Goal: Task Accomplishment & Management: Manage account settings

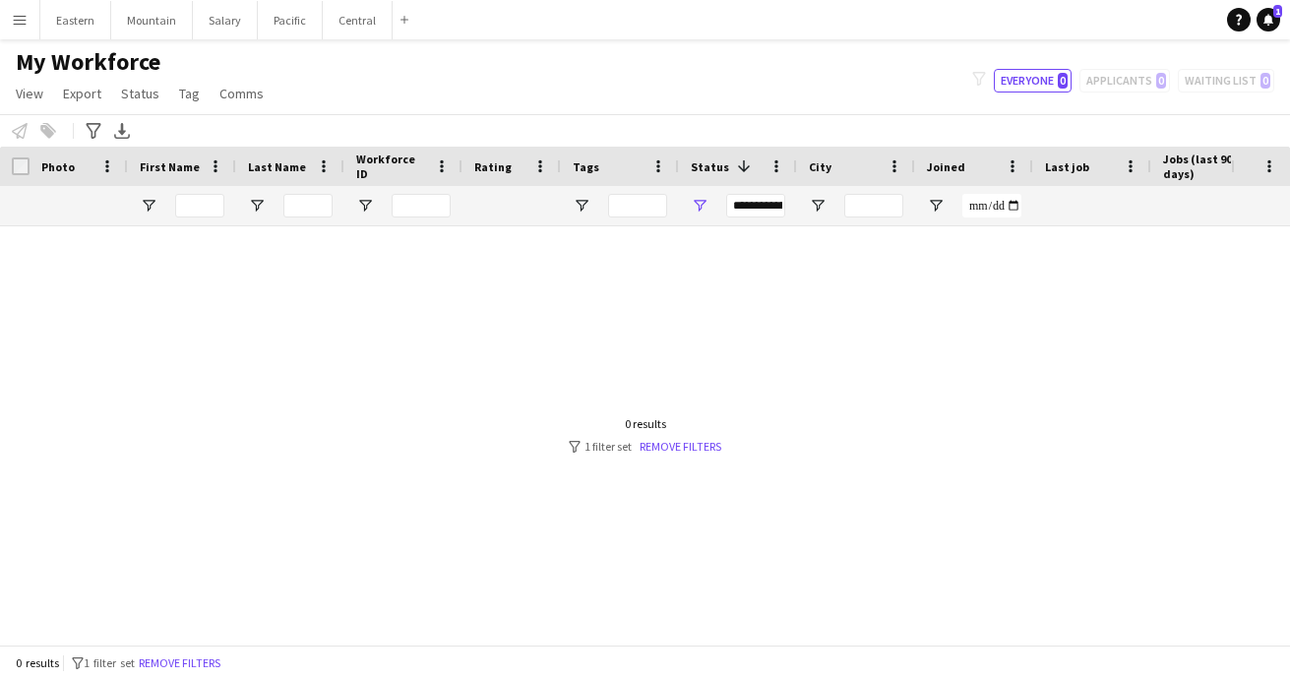
click at [26, 22] on app-icon "Menu" at bounding box center [20, 20] width 16 height 16
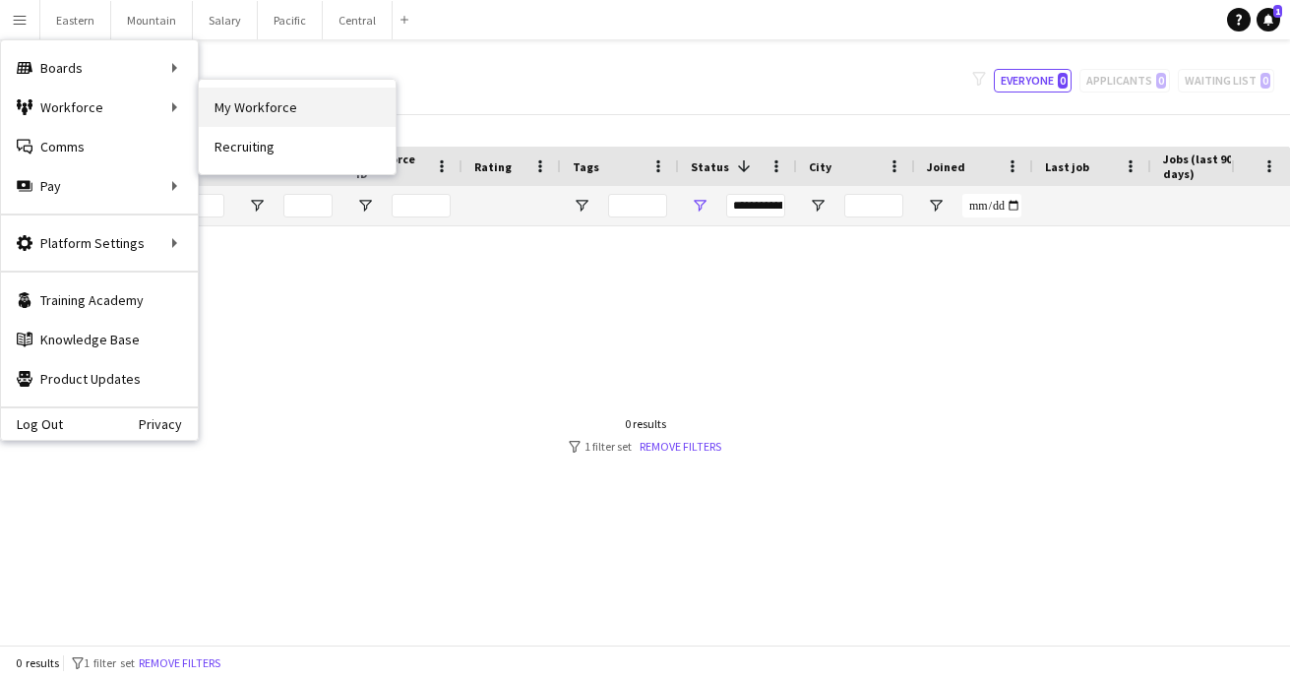
click at [265, 115] on link "My Workforce" at bounding box center [297, 107] width 197 height 39
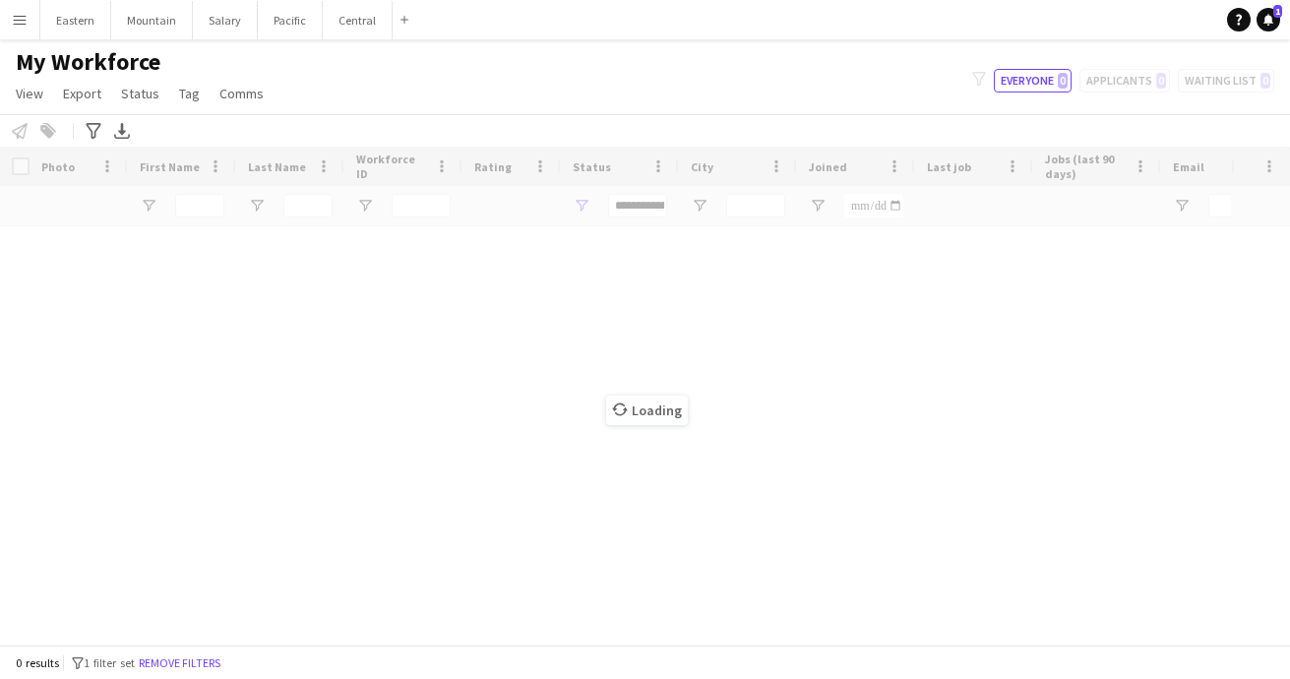
type input "**********"
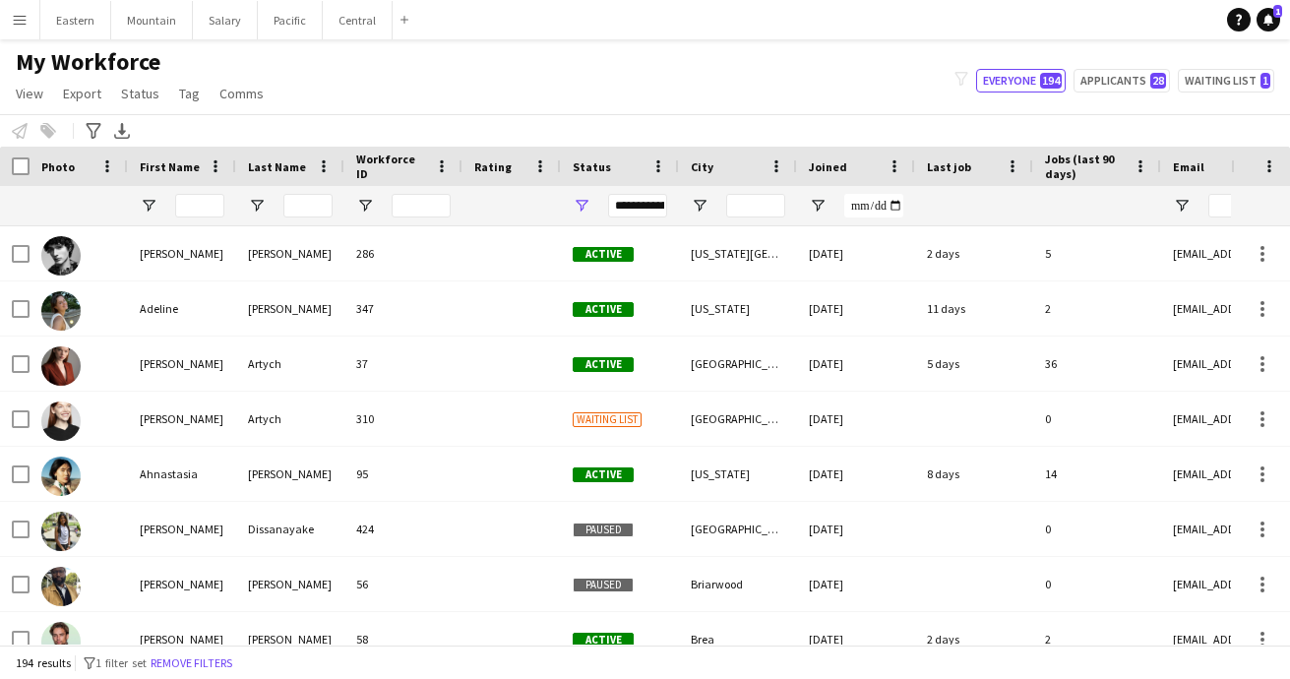
click at [617, 165] on div "Status" at bounding box center [608, 167] width 71 height 30
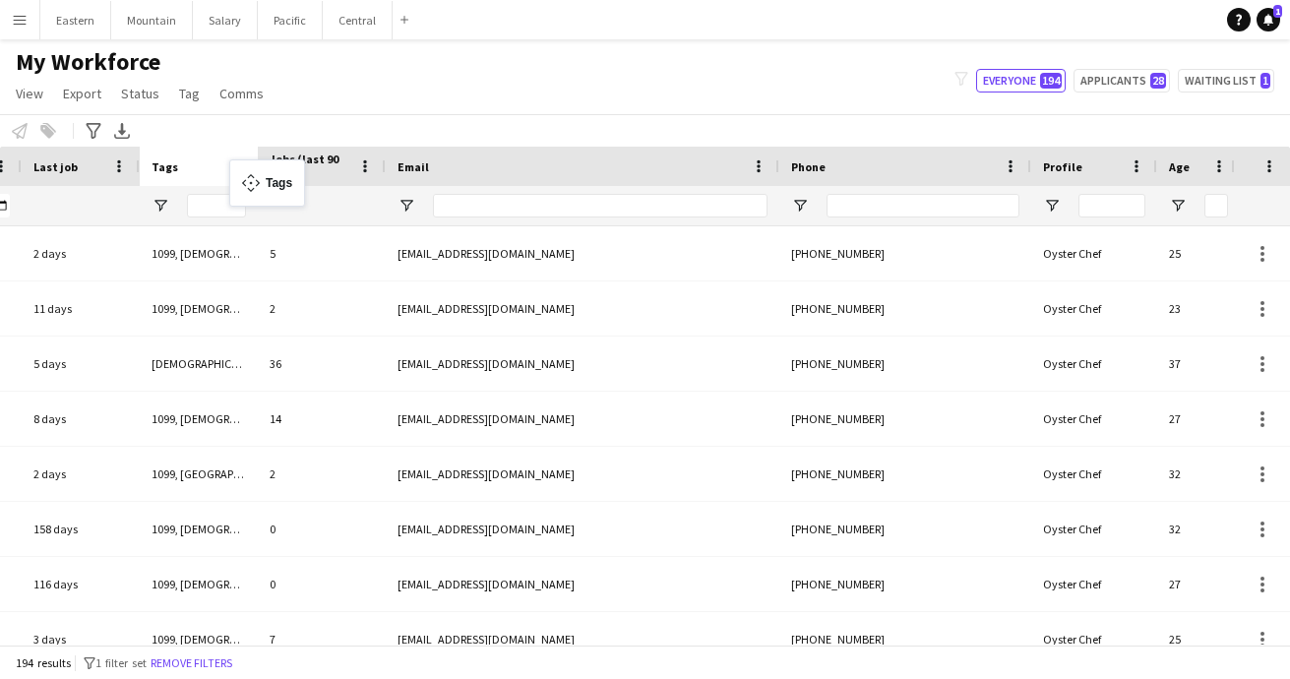
drag, startPoint x: 1160, startPoint y: 168, endPoint x: 239, endPoint y: 171, distance: 921.2
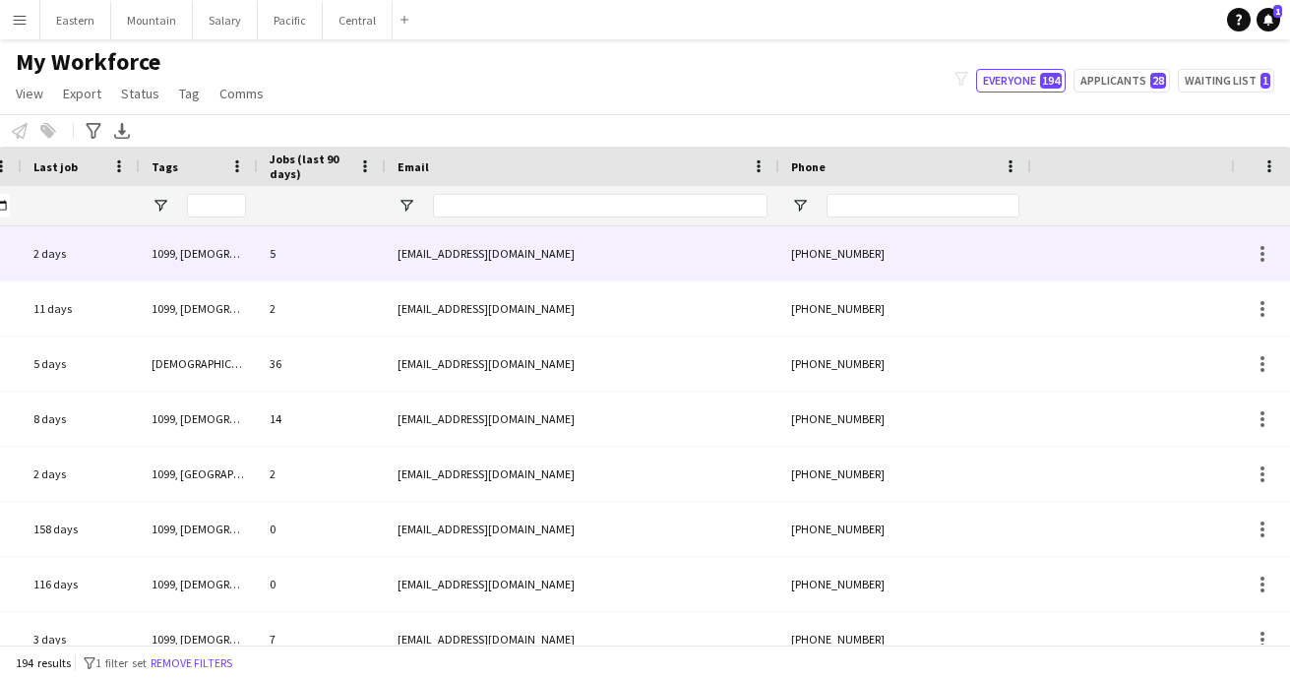
scroll to position [0, 343]
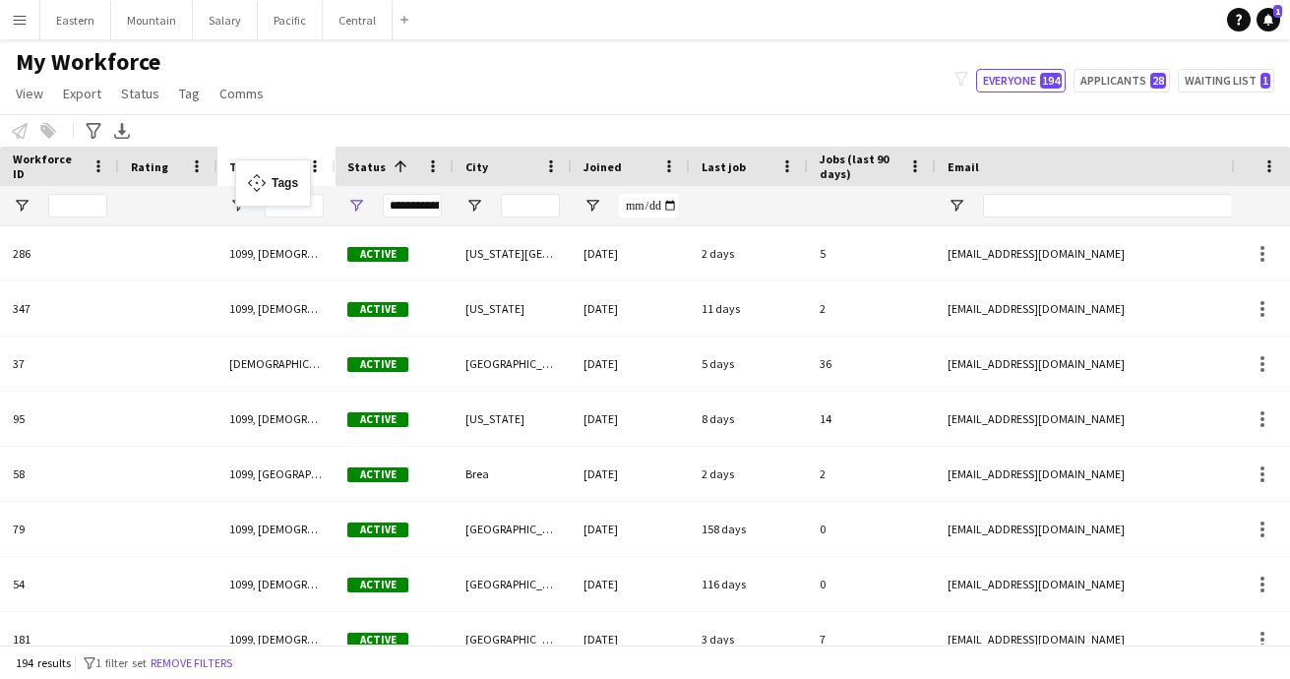
drag, startPoint x: 748, startPoint y: 170, endPoint x: 245, endPoint y: 171, distance: 502.9
click at [367, 164] on span "Status" at bounding box center [366, 166] width 38 height 15
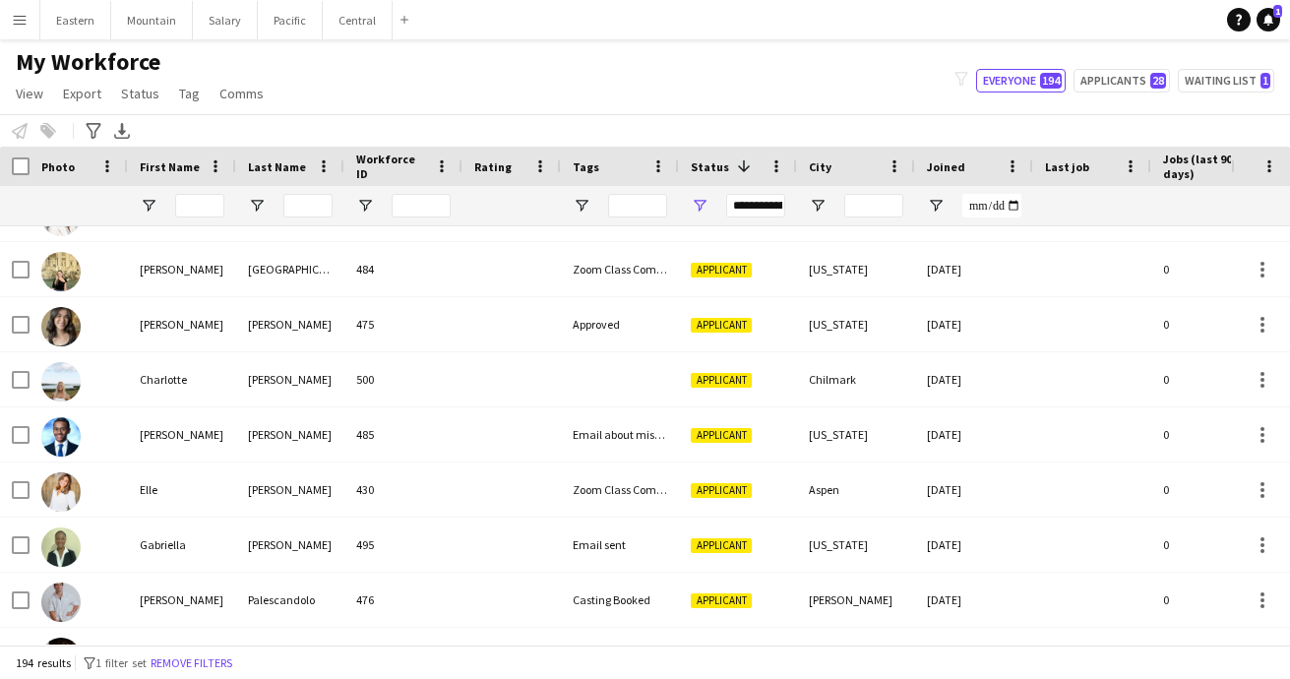
scroll to position [2150, 0]
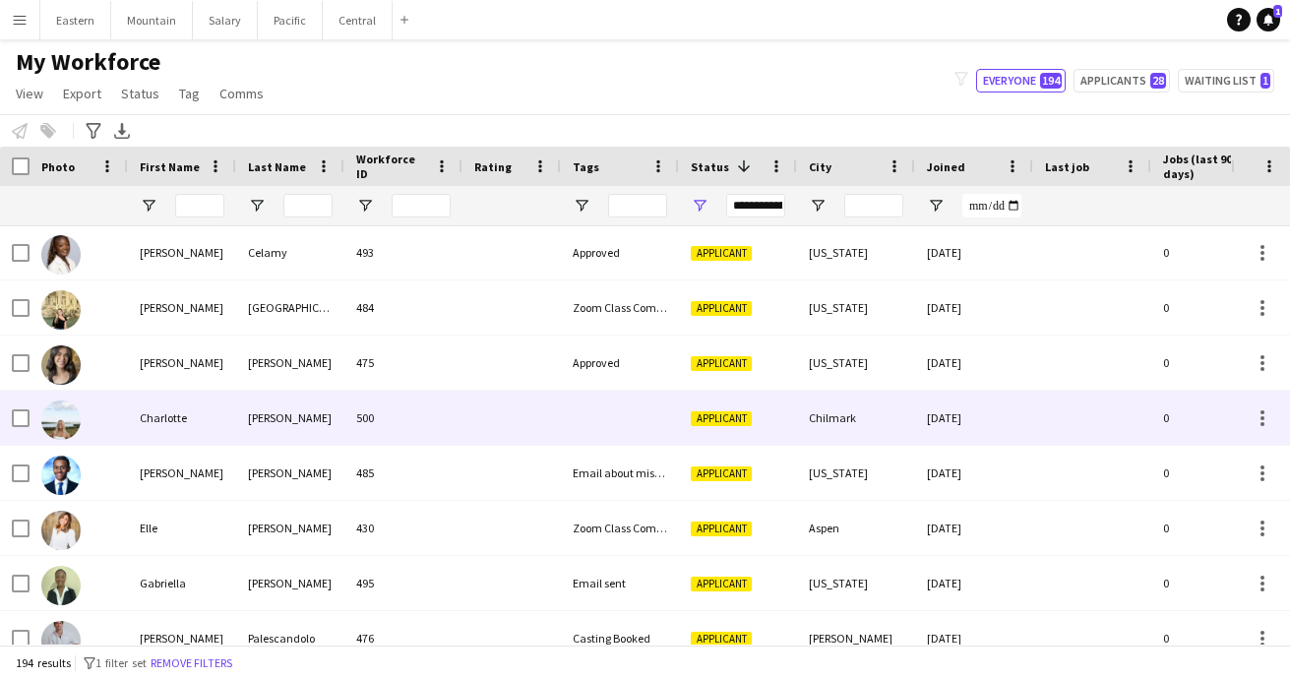
click at [620, 406] on div at bounding box center [620, 418] width 118 height 54
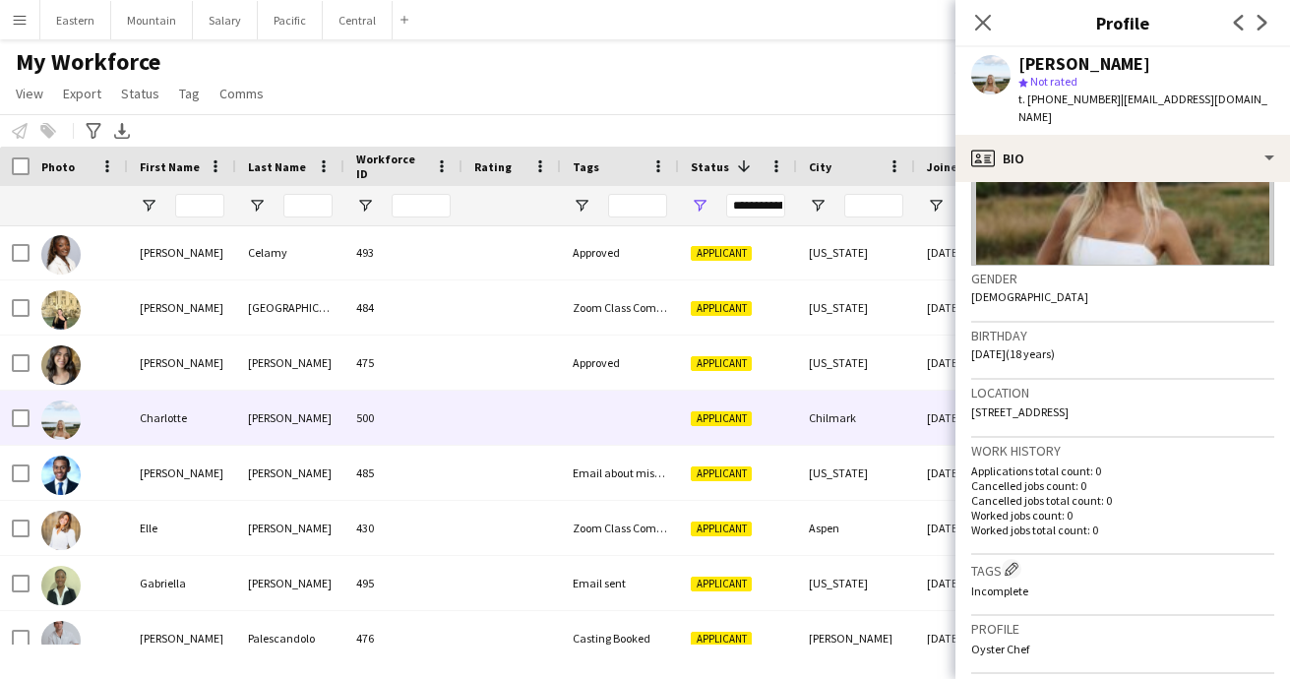
scroll to position [343, 0]
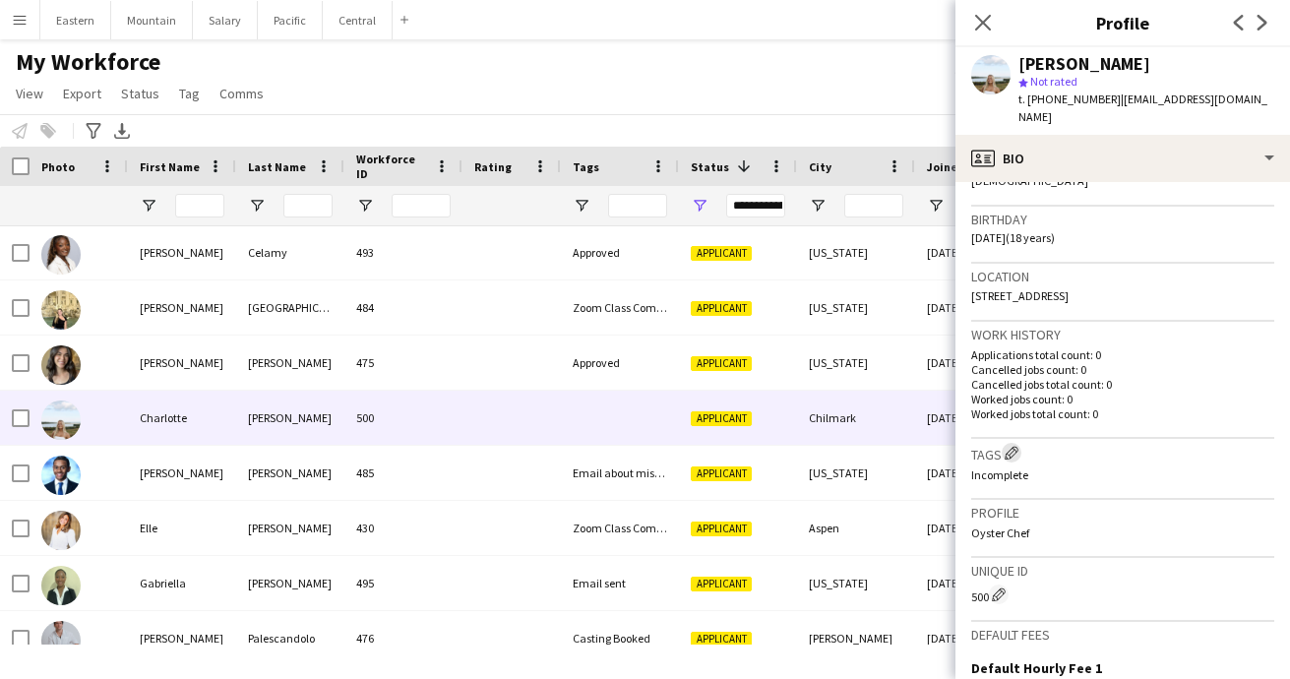
click at [1010, 446] on app-icon "Edit crew company tags" at bounding box center [1012, 453] width 14 height 14
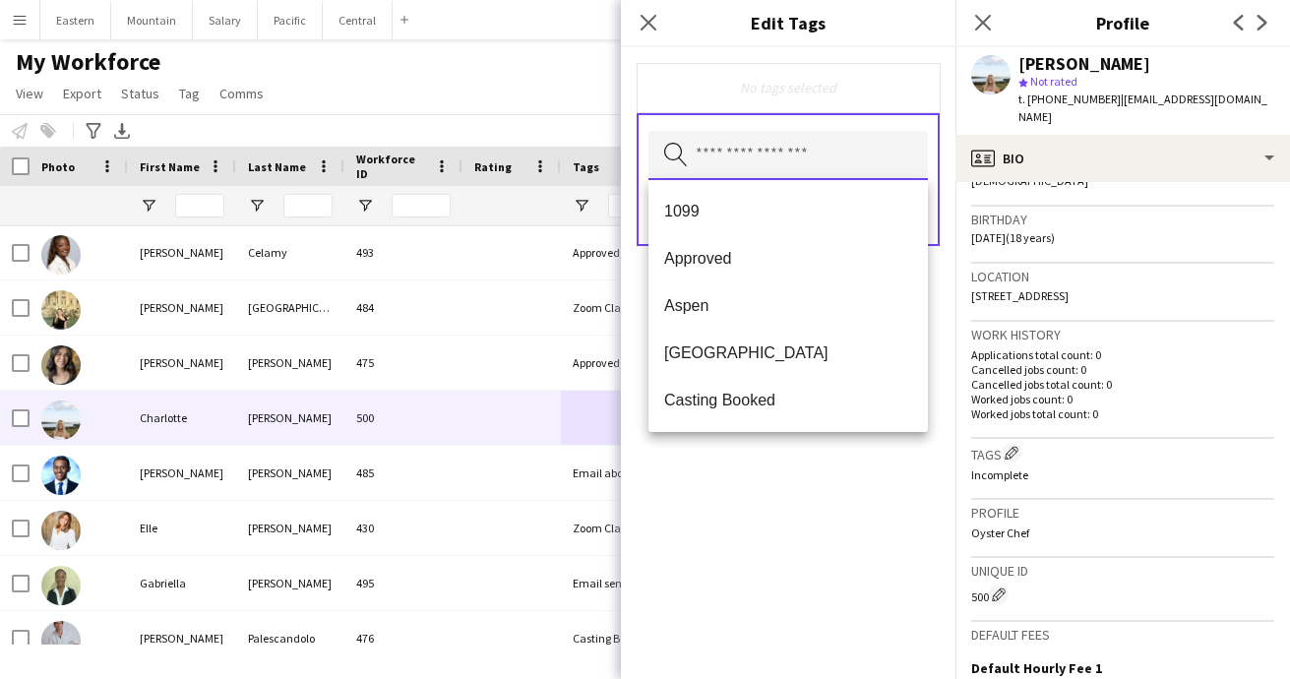
click at [750, 157] on input "text" at bounding box center [788, 155] width 279 height 49
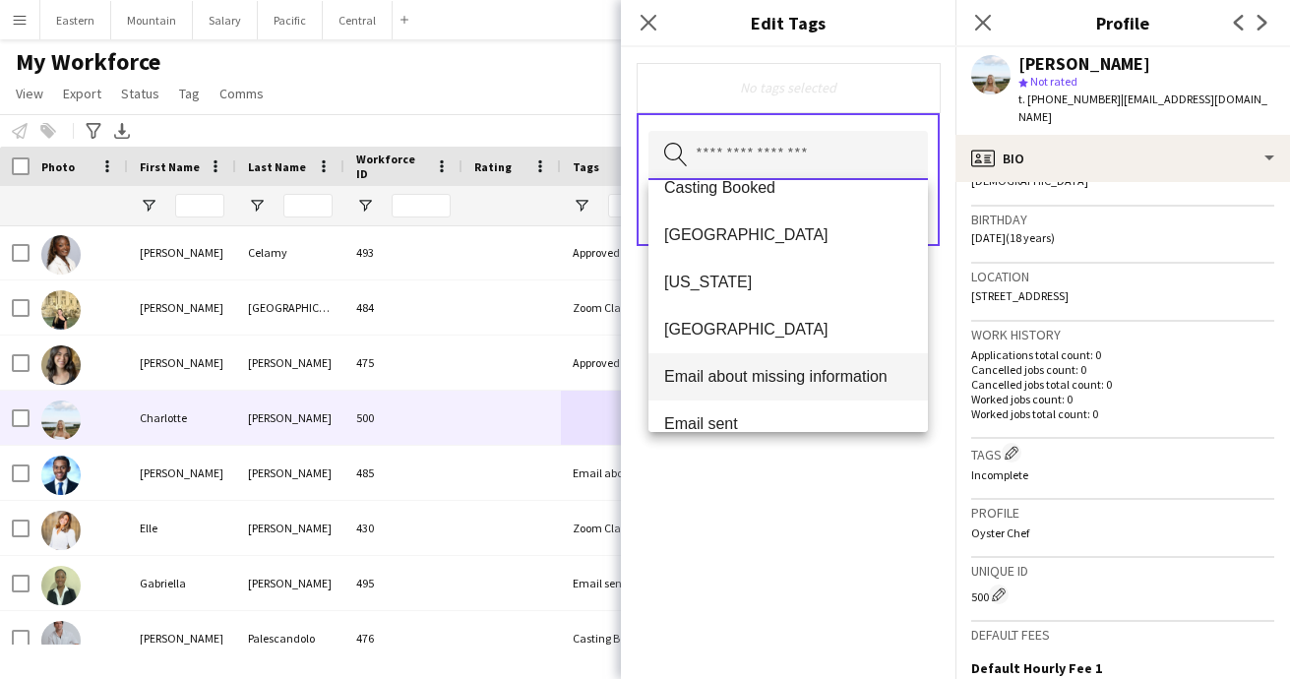
scroll to position [282, 0]
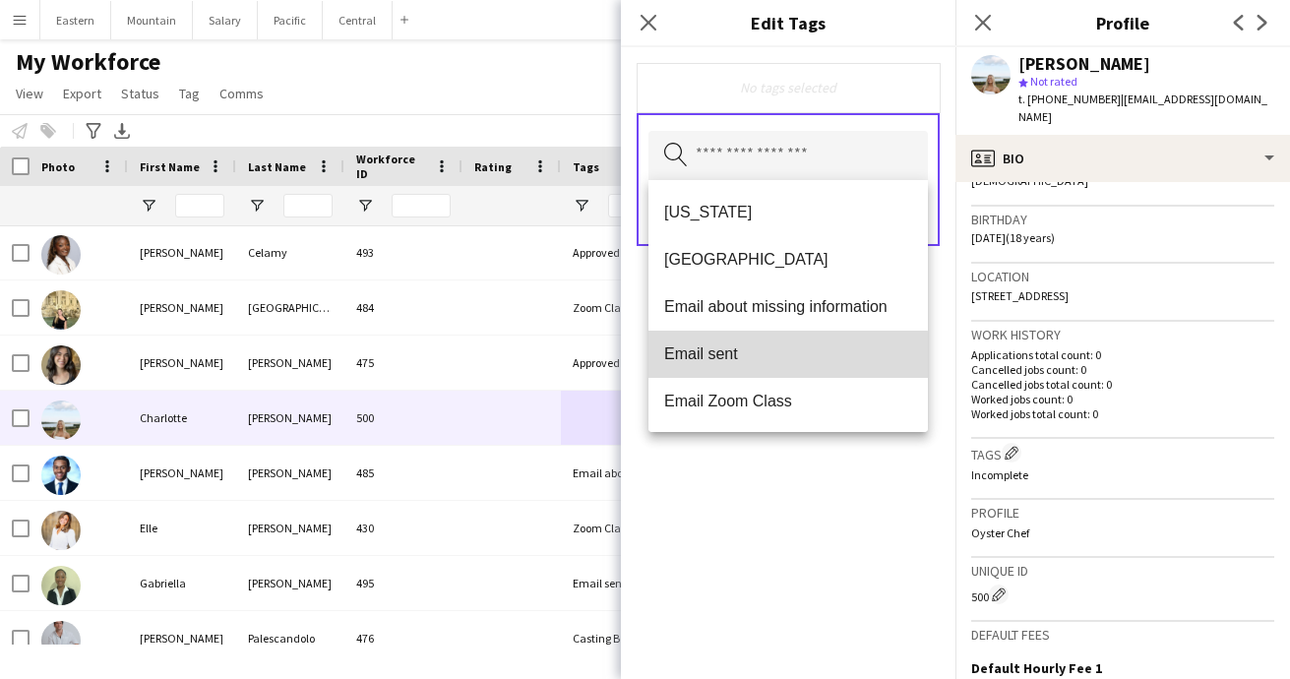
click at [733, 365] on mat-option "Email sent" at bounding box center [788, 354] width 279 height 47
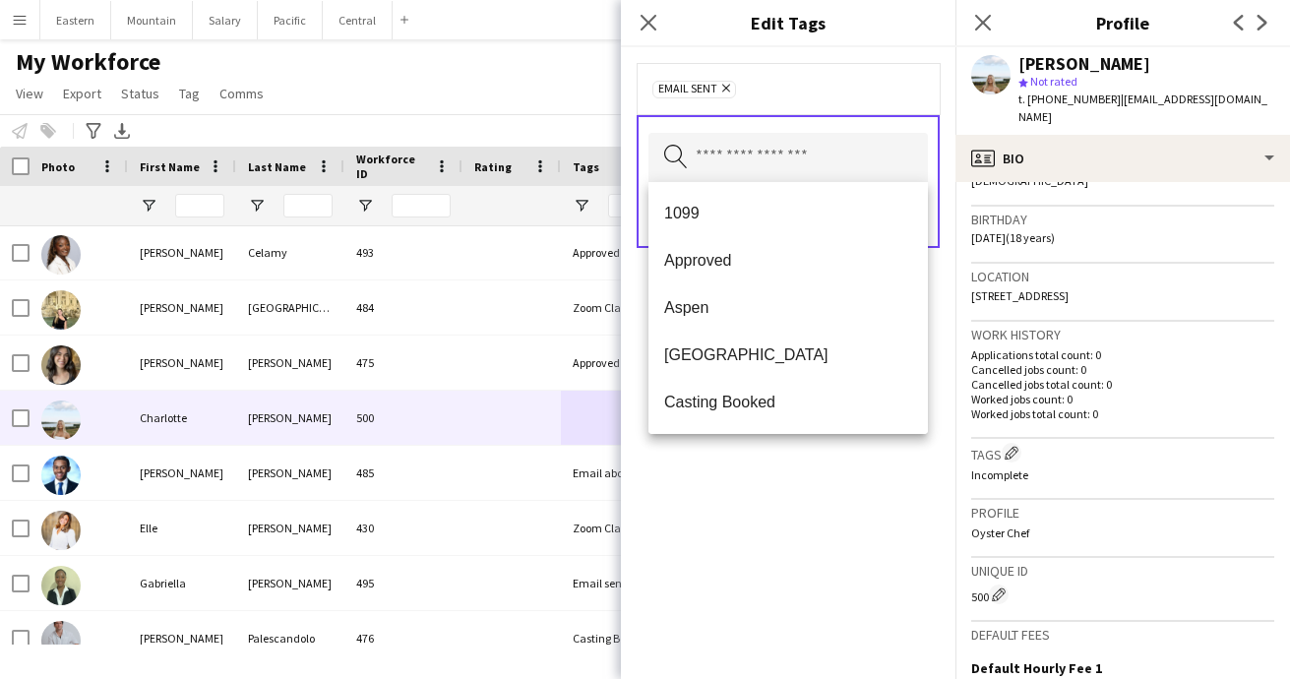
click at [778, 512] on div "Email sent Remove Search by tag name Save" at bounding box center [788, 363] width 335 height 632
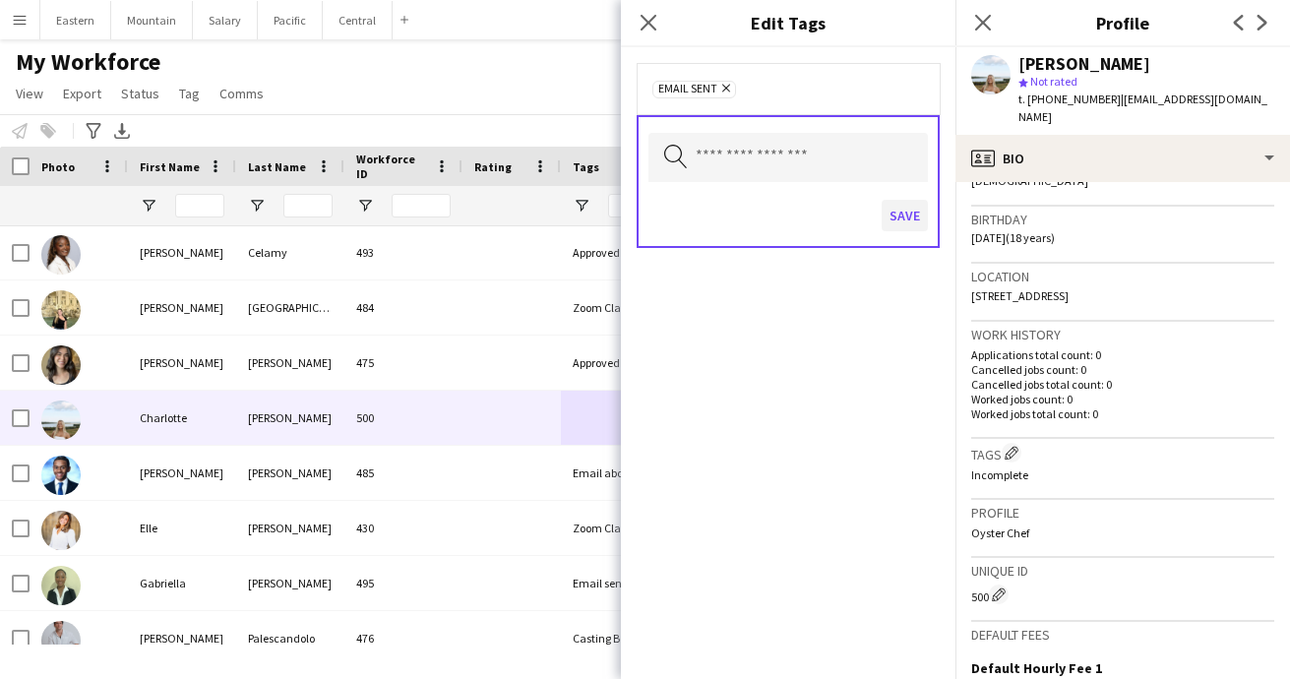
click at [907, 213] on button "Save" at bounding box center [905, 215] width 46 height 31
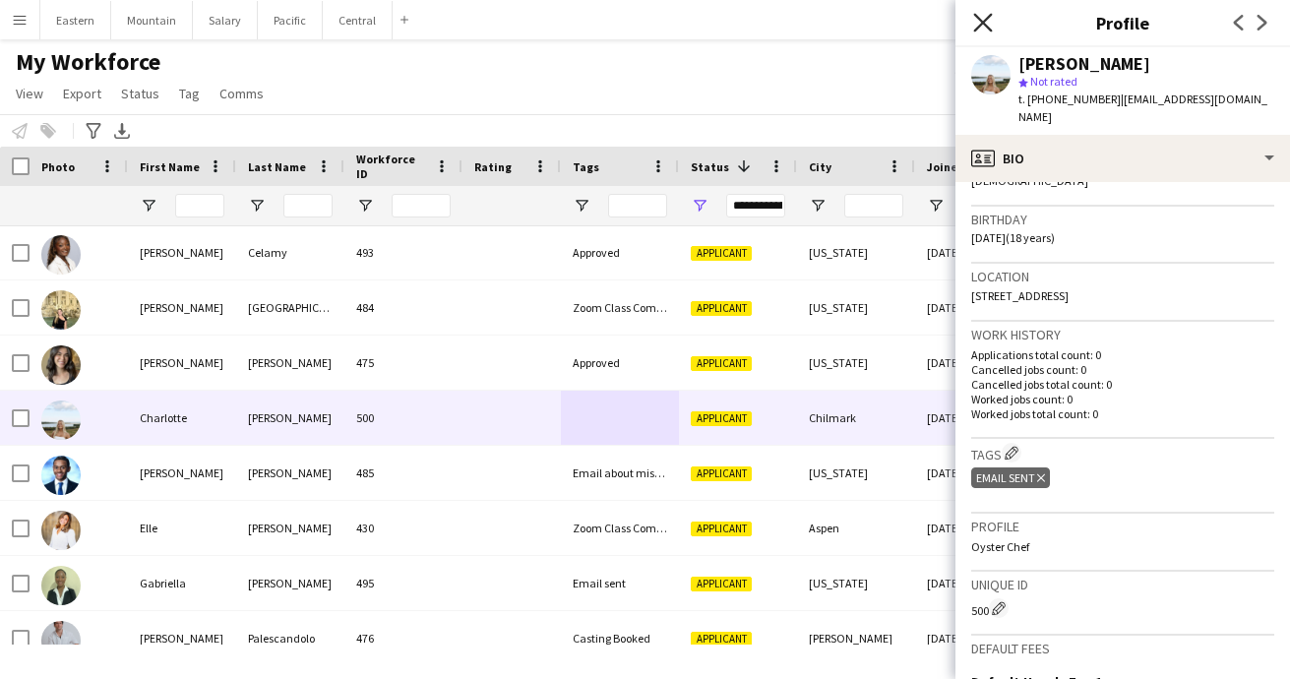
click at [980, 22] on icon "Close pop-in" at bounding box center [982, 22] width 19 height 19
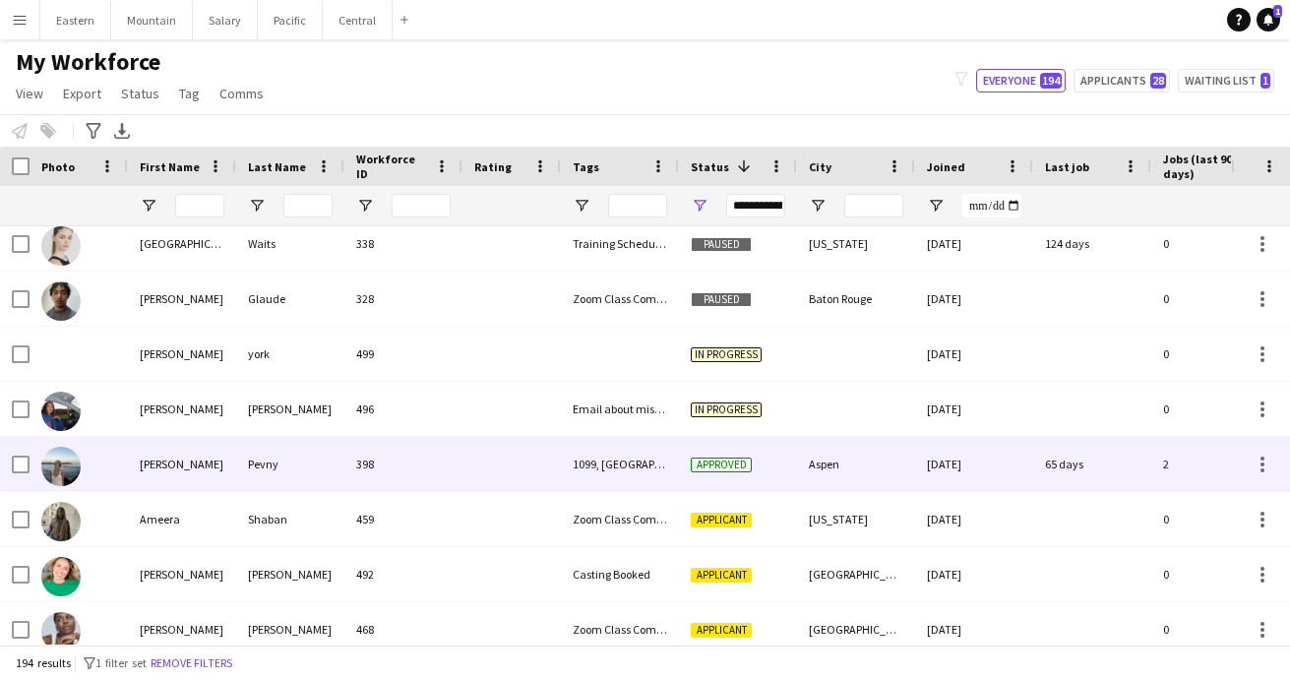
scroll to position [1718, 0]
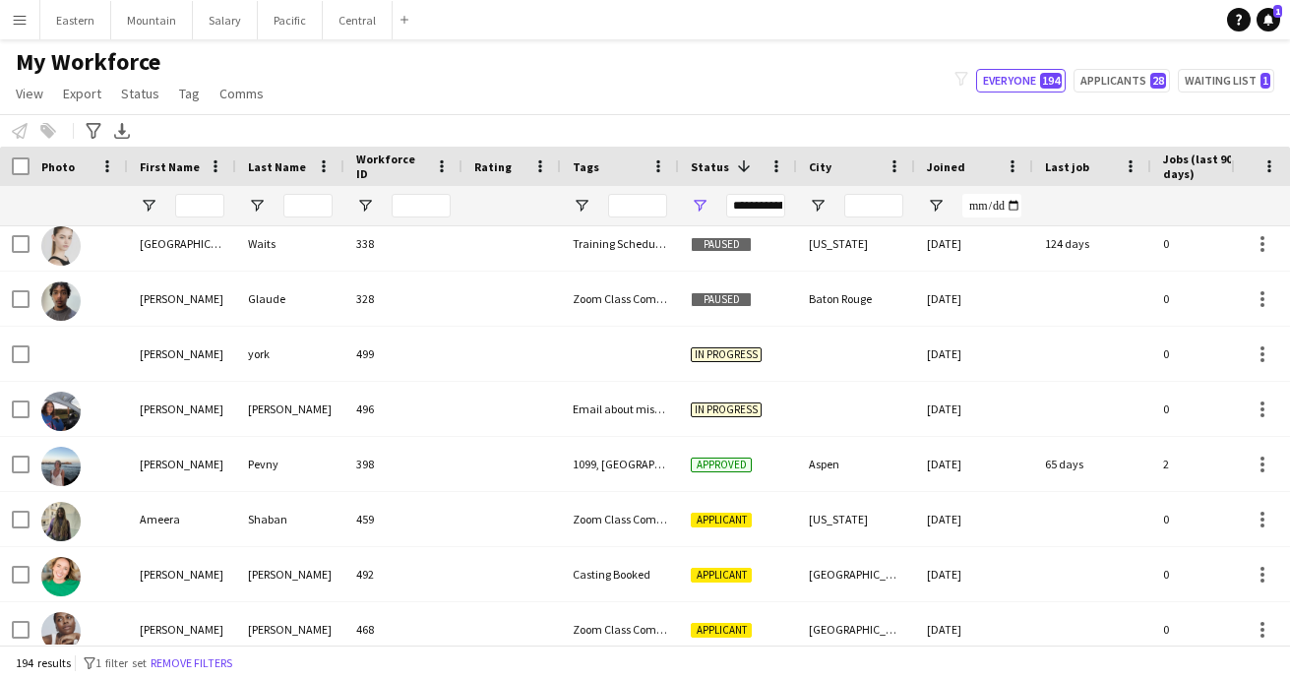
click at [24, 13] on app-icon "Menu" at bounding box center [20, 20] width 16 height 16
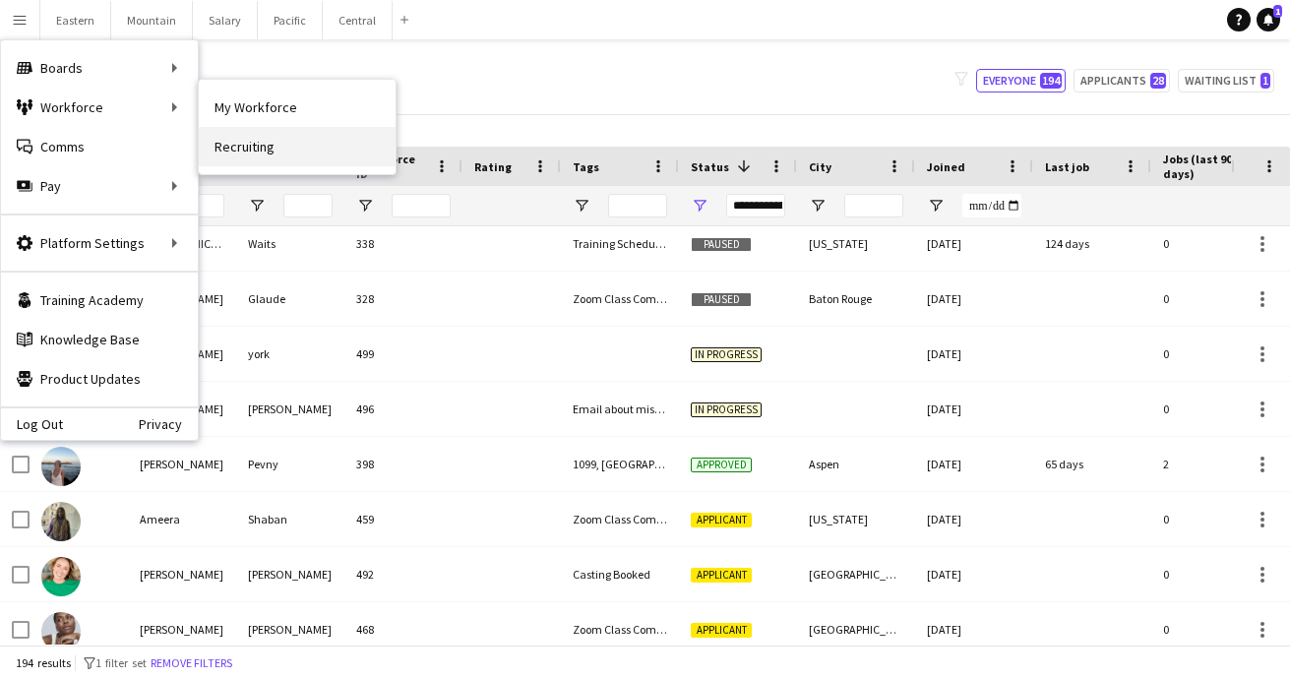
click at [241, 142] on link "Recruiting" at bounding box center [297, 146] width 197 height 39
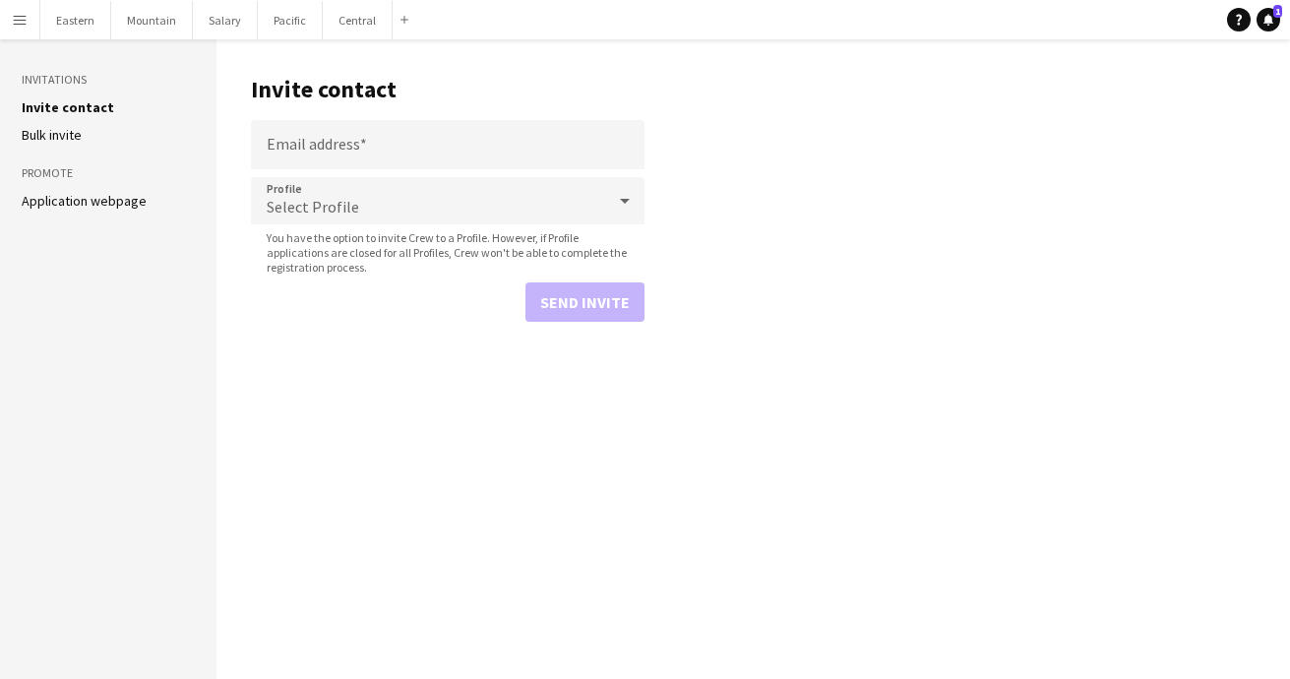
click at [80, 200] on link "Application webpage" at bounding box center [84, 201] width 125 height 18
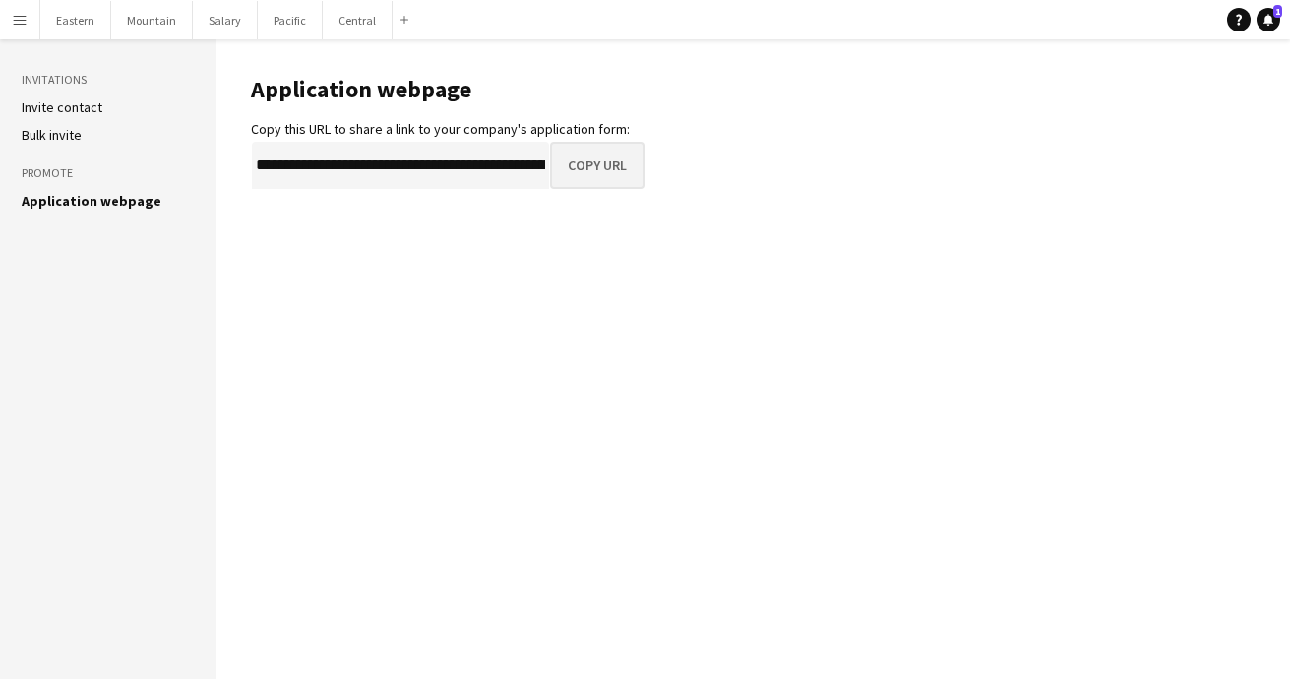
click at [586, 172] on button "Copy URL" at bounding box center [597, 165] width 94 height 47
click at [19, 25] on app-icon "Menu" at bounding box center [20, 20] width 16 height 16
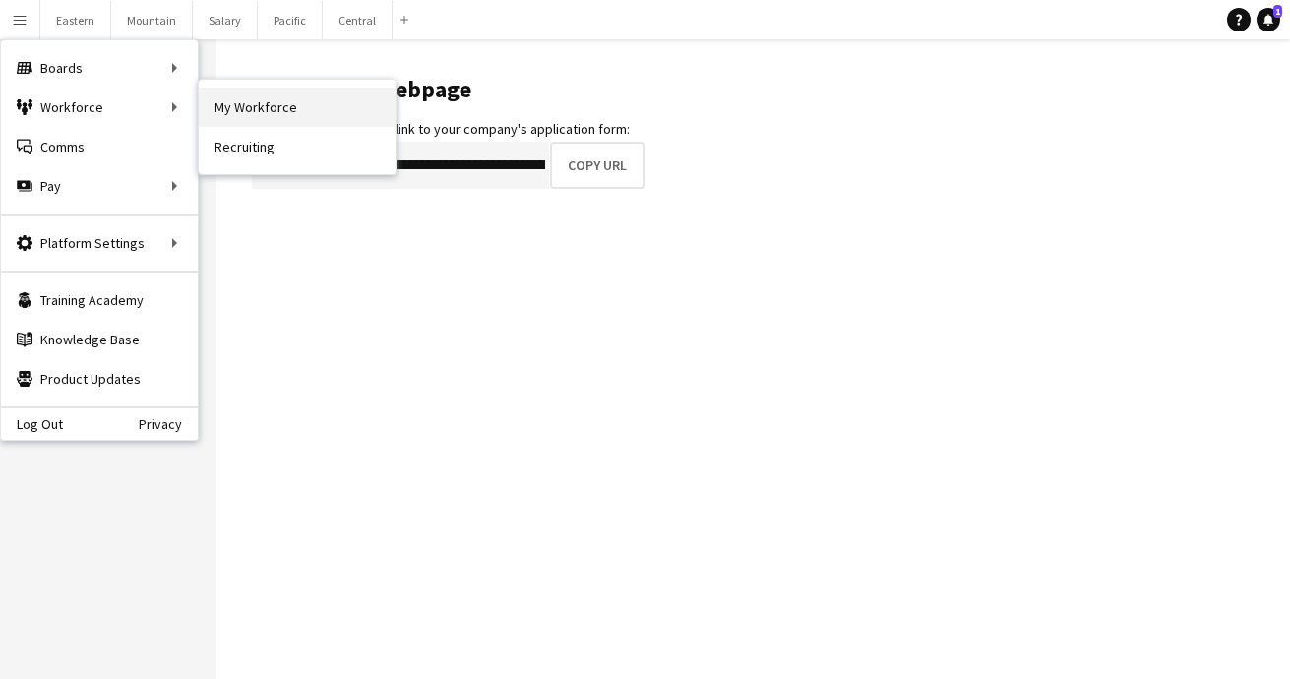
click at [244, 101] on link "My Workforce" at bounding box center [297, 107] width 197 height 39
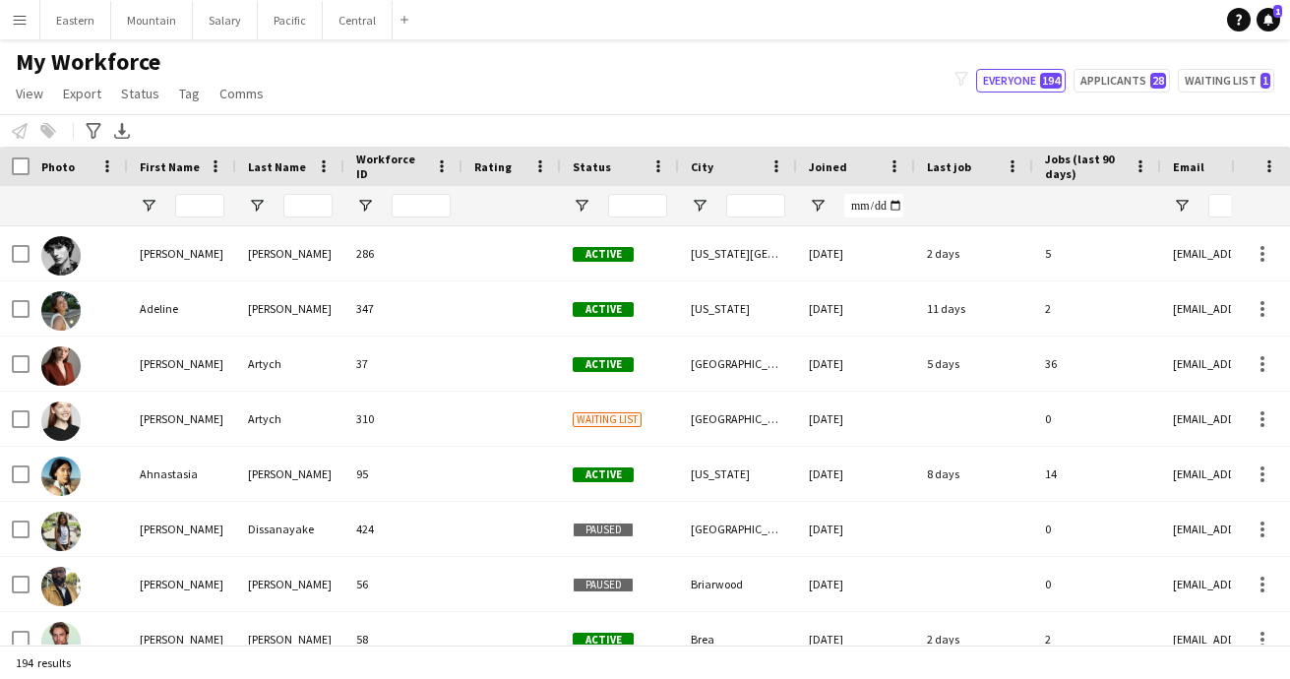
type input "**********"
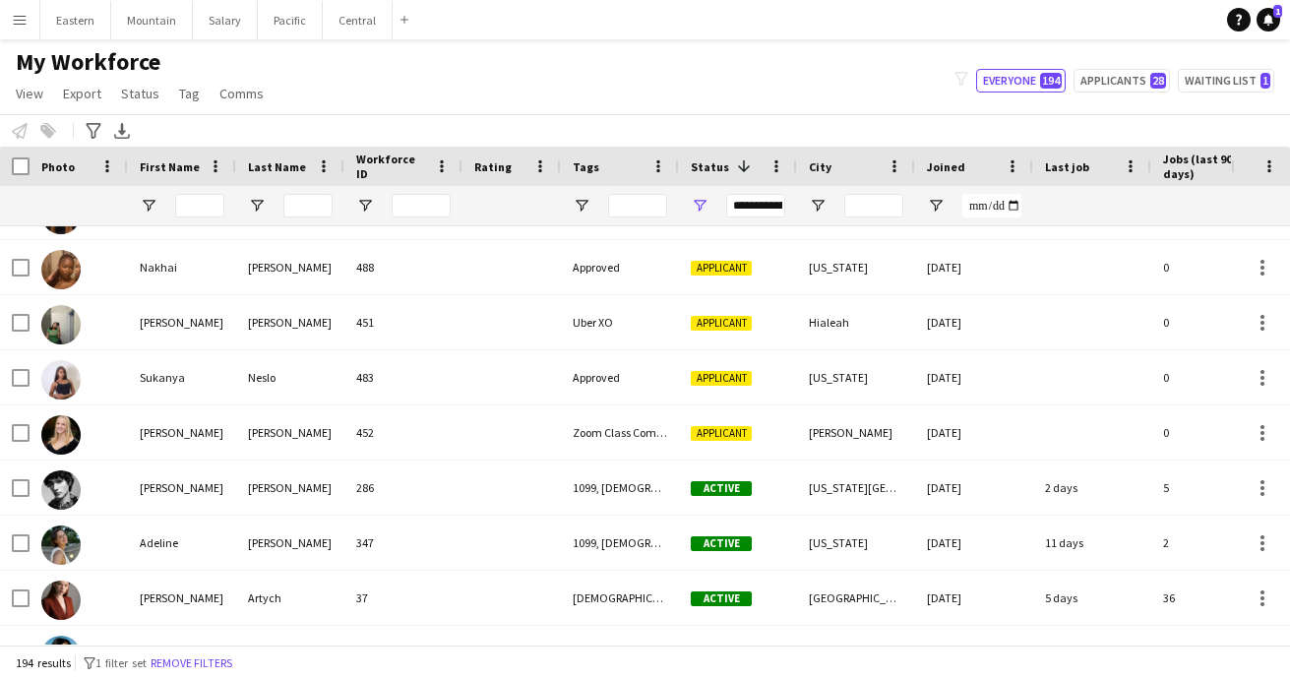
scroll to position [3309, 0]
